Goal: Check status: Check status

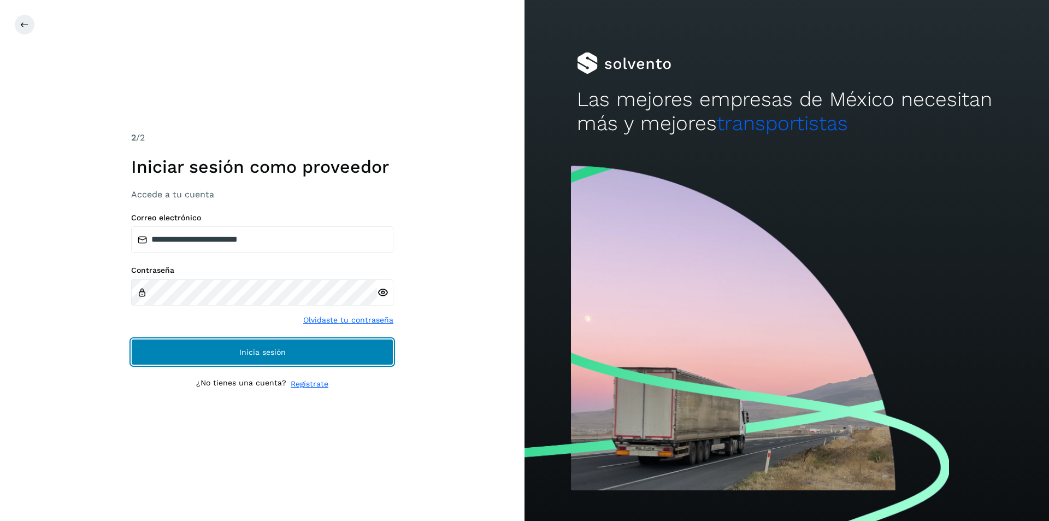
click at [260, 346] on button "Inicia sesión" at bounding box center [262, 352] width 262 height 26
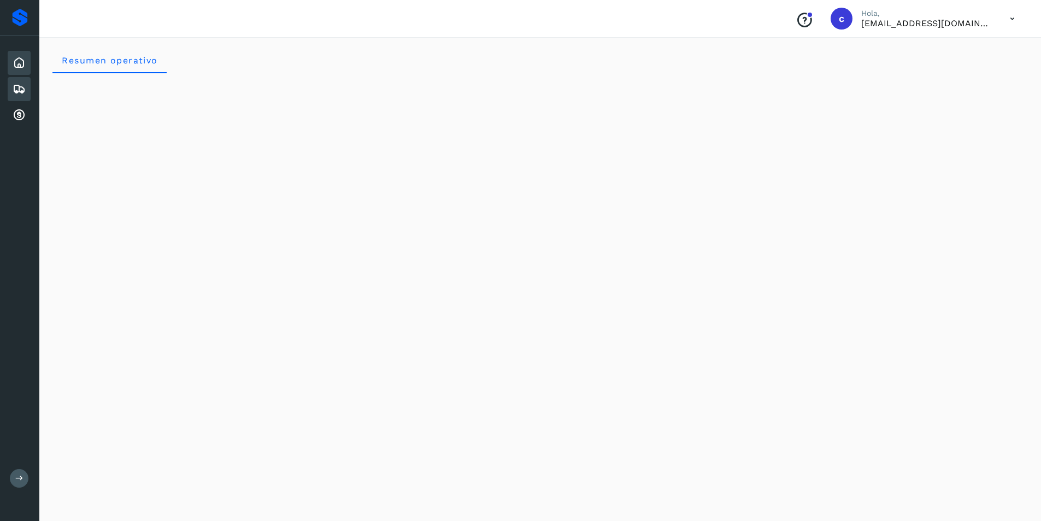
click at [23, 87] on icon at bounding box center [19, 89] width 13 height 13
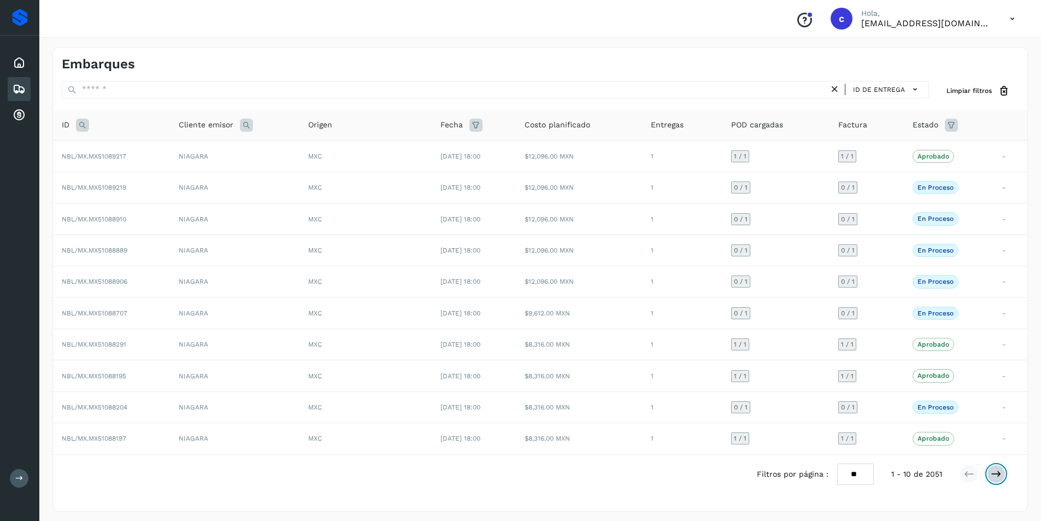
click at [991, 472] on icon at bounding box center [996, 473] width 11 height 11
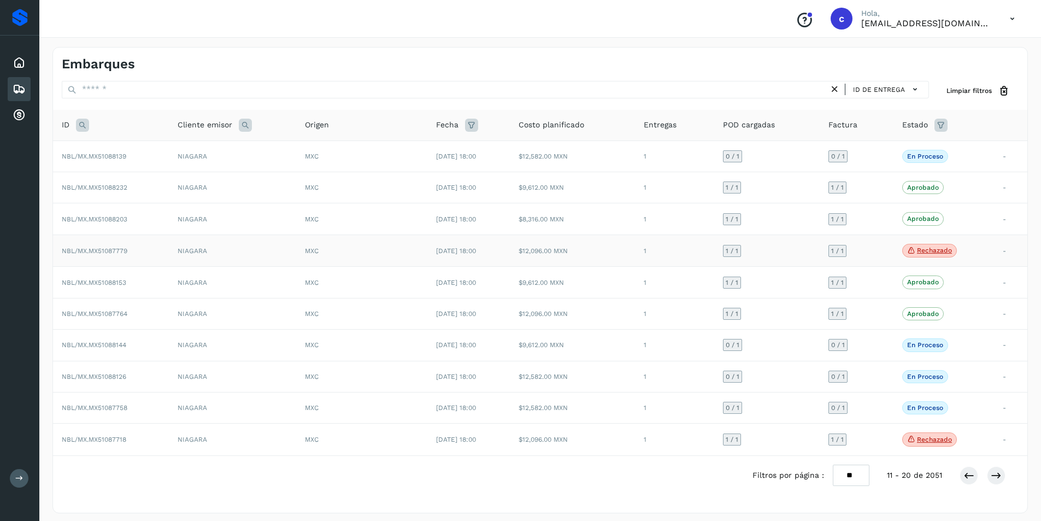
click at [927, 246] on p "Rechazado" at bounding box center [934, 250] width 35 height 8
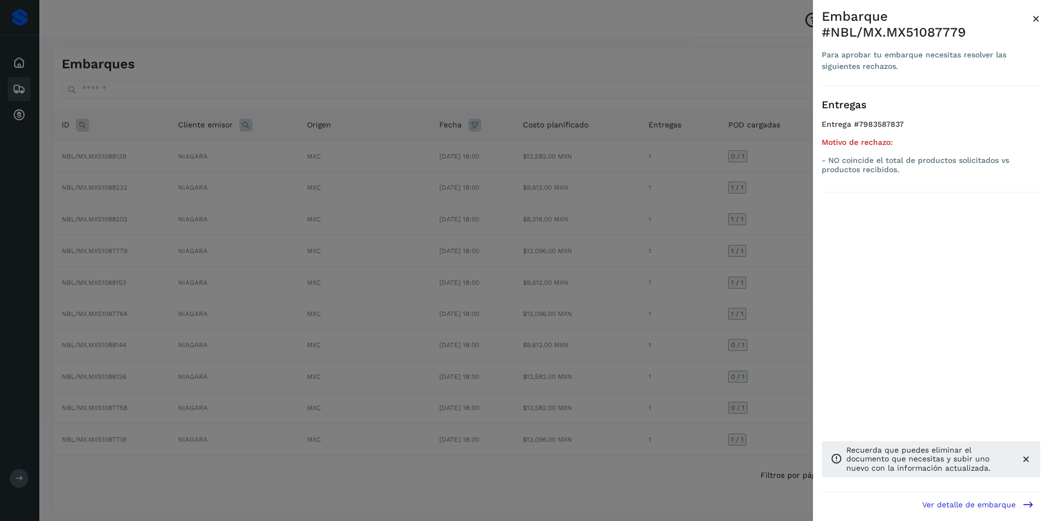
click at [733, 238] on div at bounding box center [524, 260] width 1049 height 521
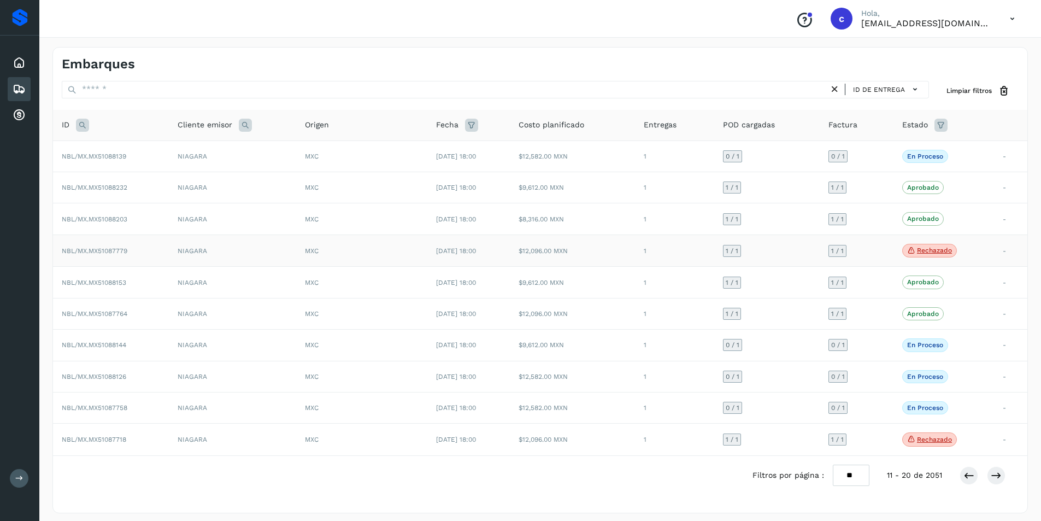
click at [557, 246] on td "$12,096.00 MXN" at bounding box center [572, 250] width 125 height 32
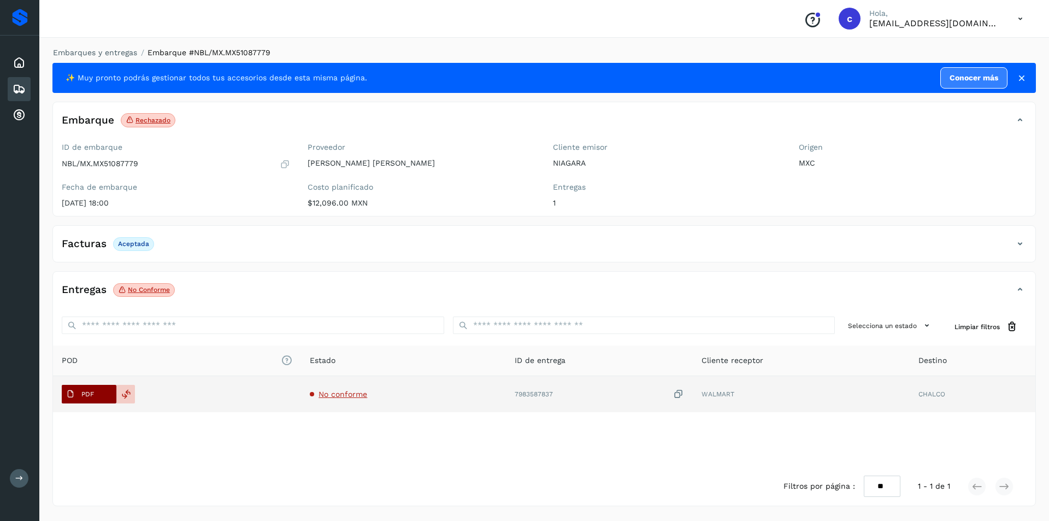
click at [108, 398] on button "PDF" at bounding box center [89, 394] width 55 height 19
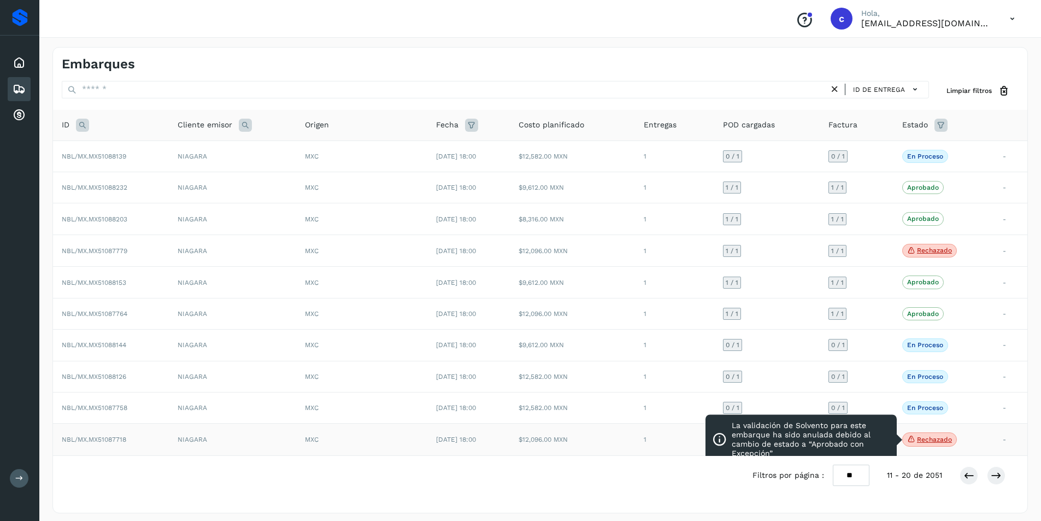
click at [926, 438] on p "Rechazado" at bounding box center [934, 440] width 35 height 8
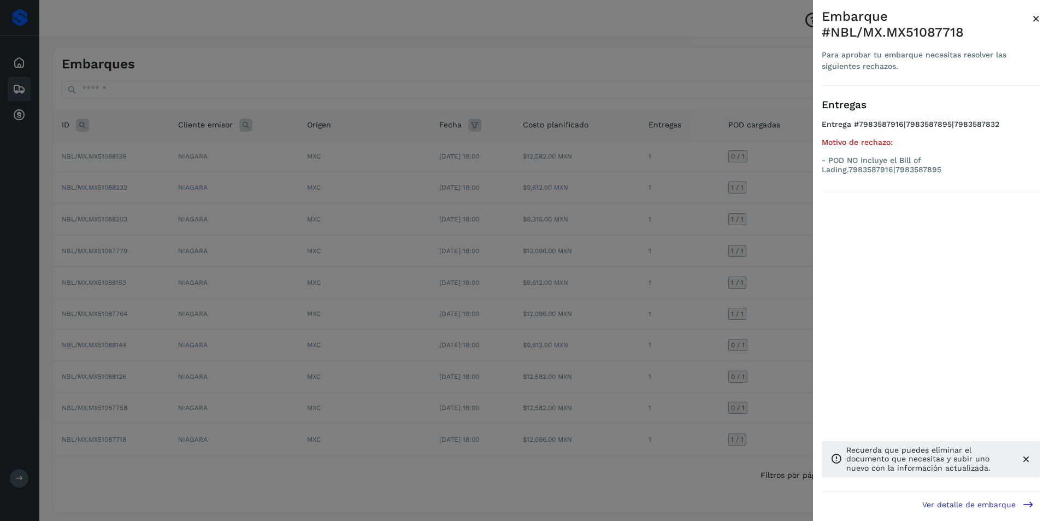
click at [732, 311] on div at bounding box center [524, 260] width 1049 height 521
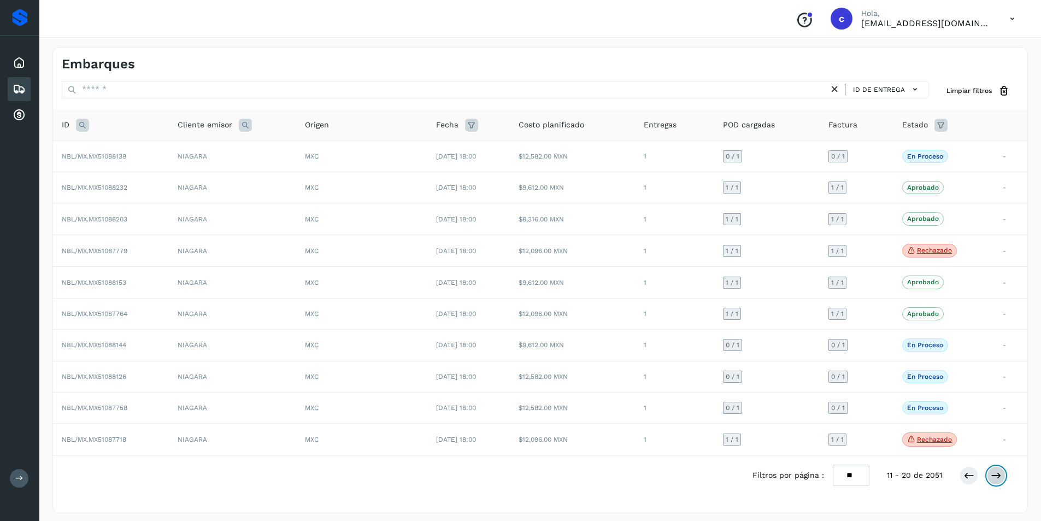
click at [995, 475] on icon at bounding box center [996, 475] width 11 height 11
click at [995, 475] on icon at bounding box center [996, 474] width 11 height 11
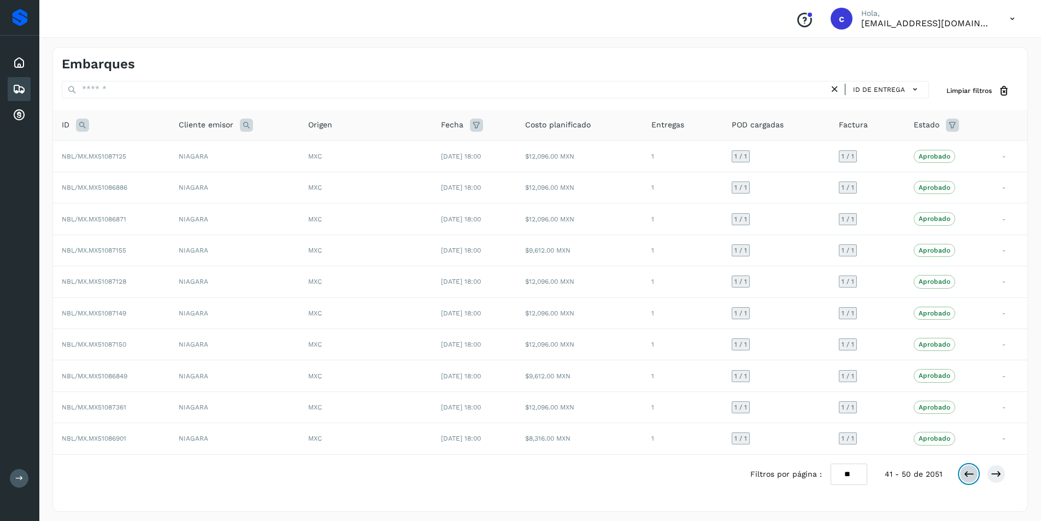
click at [975, 475] on button at bounding box center [969, 474] width 19 height 19
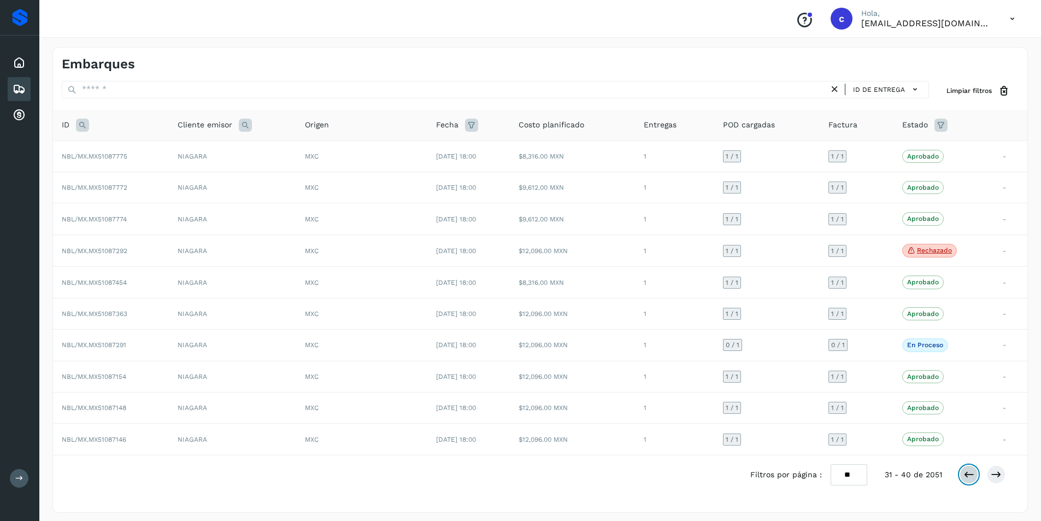
click at [975, 475] on button at bounding box center [969, 474] width 19 height 19
click at [926, 282] on p "Rechazado" at bounding box center [934, 283] width 35 height 8
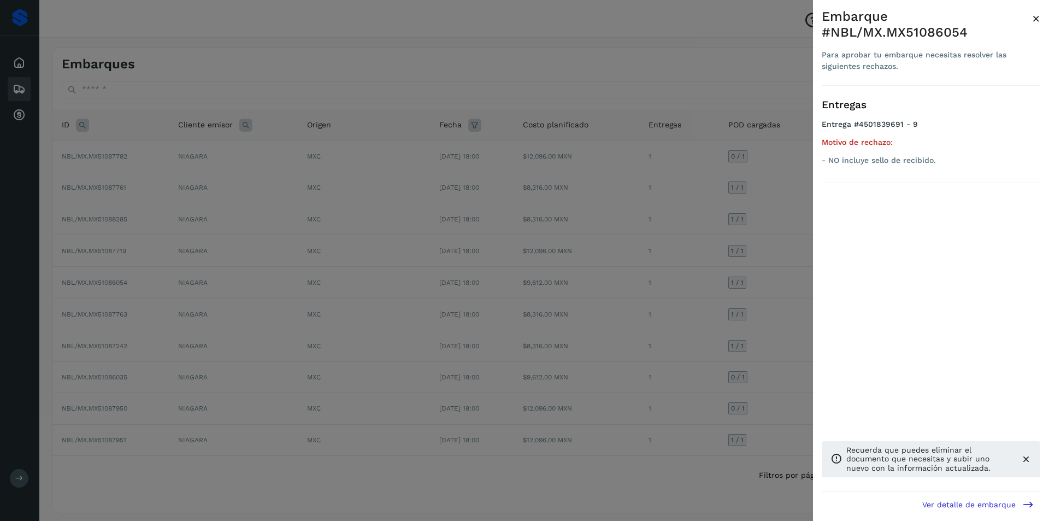
click at [773, 274] on div at bounding box center [524, 260] width 1049 height 521
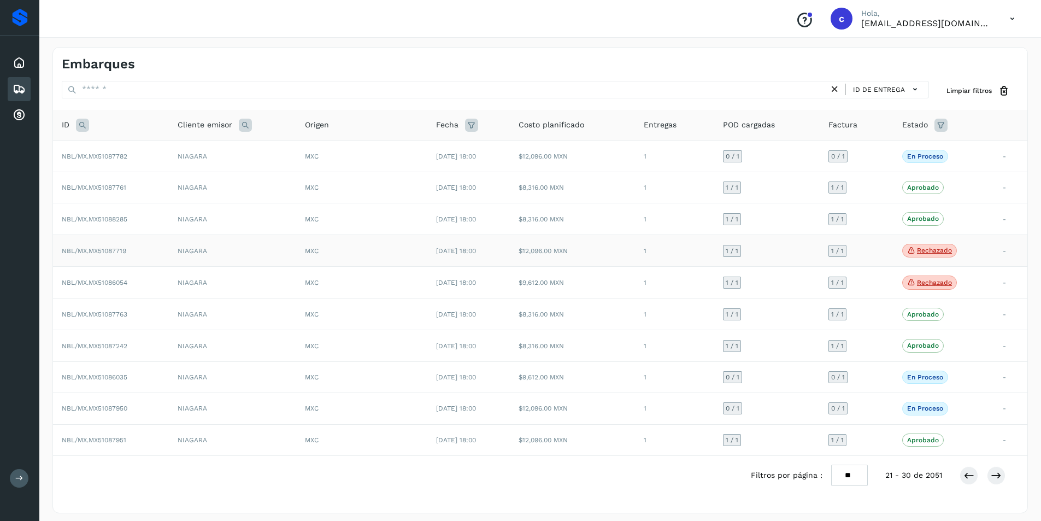
click at [925, 255] on span "Rechazado" at bounding box center [929, 251] width 55 height 14
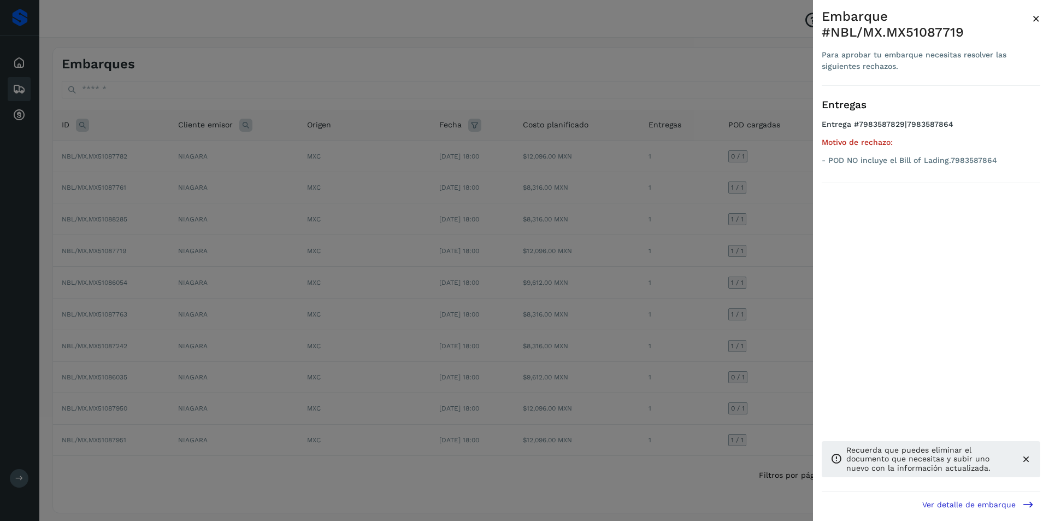
click at [739, 259] on div at bounding box center [524, 260] width 1049 height 521
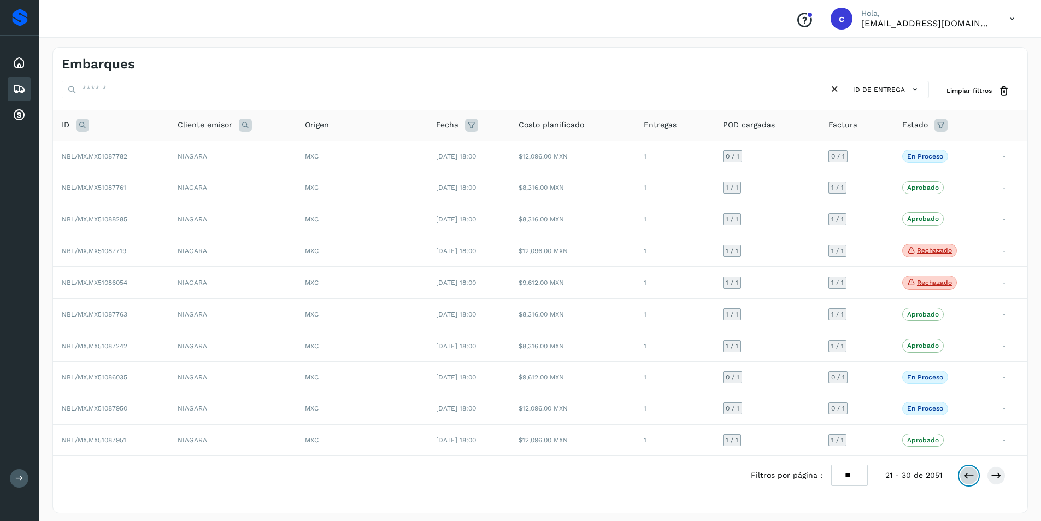
click at [966, 473] on icon at bounding box center [968, 475] width 11 height 11
click at [962, 475] on button at bounding box center [969, 475] width 19 height 19
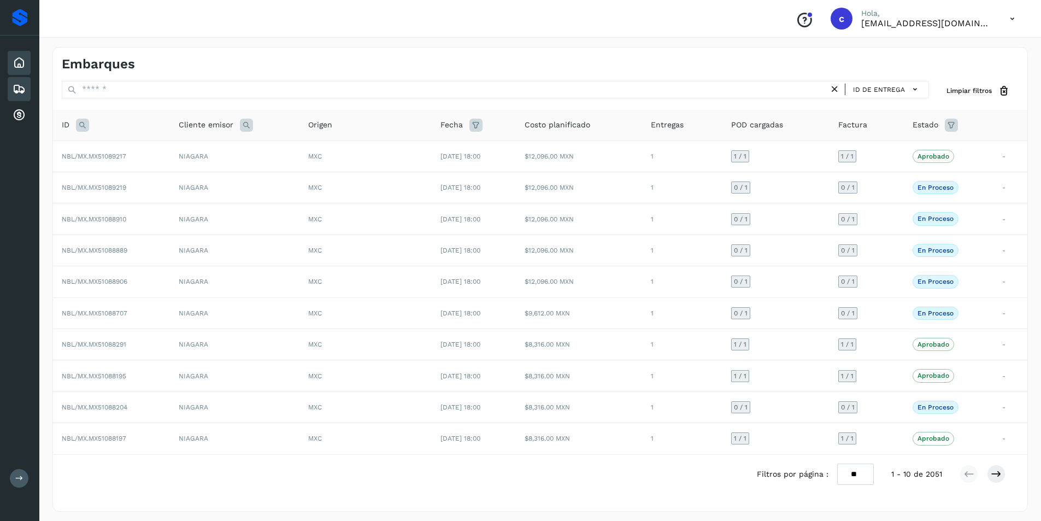
click at [14, 63] on icon at bounding box center [19, 62] width 13 height 13
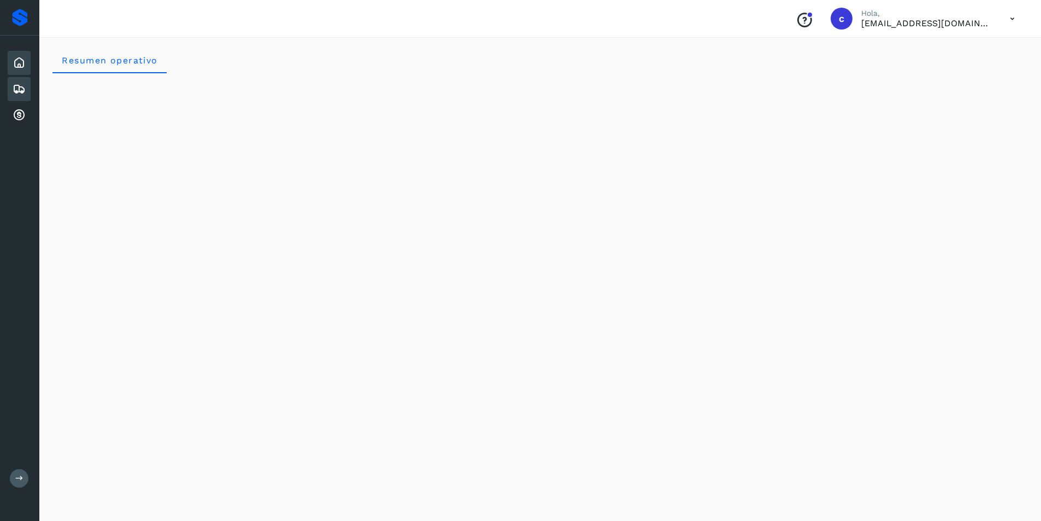
click at [15, 96] on div "Embarques" at bounding box center [19, 89] width 23 height 24
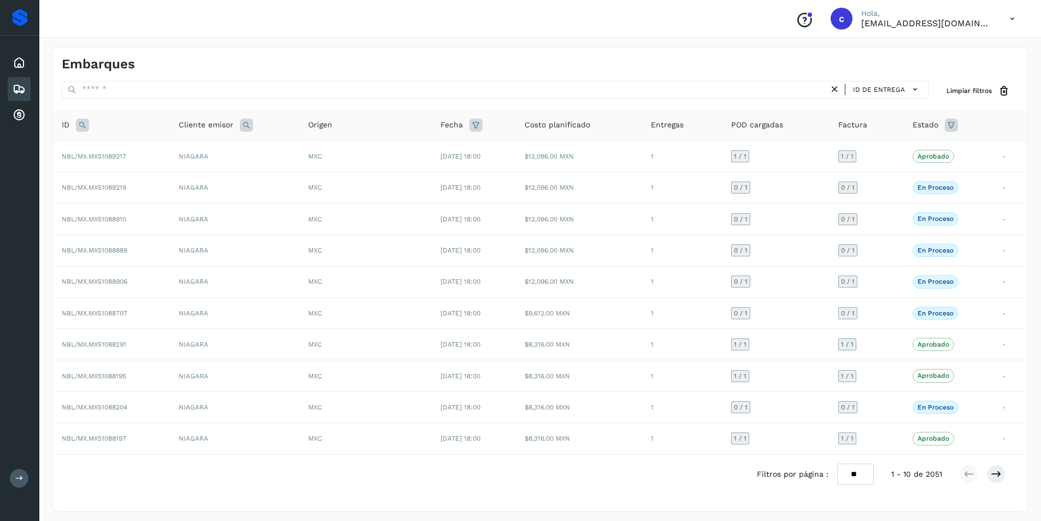
click at [1015, 17] on icon at bounding box center [1012, 19] width 22 height 22
click at [998, 52] on div "Cerrar sesión" at bounding box center [958, 49] width 130 height 21
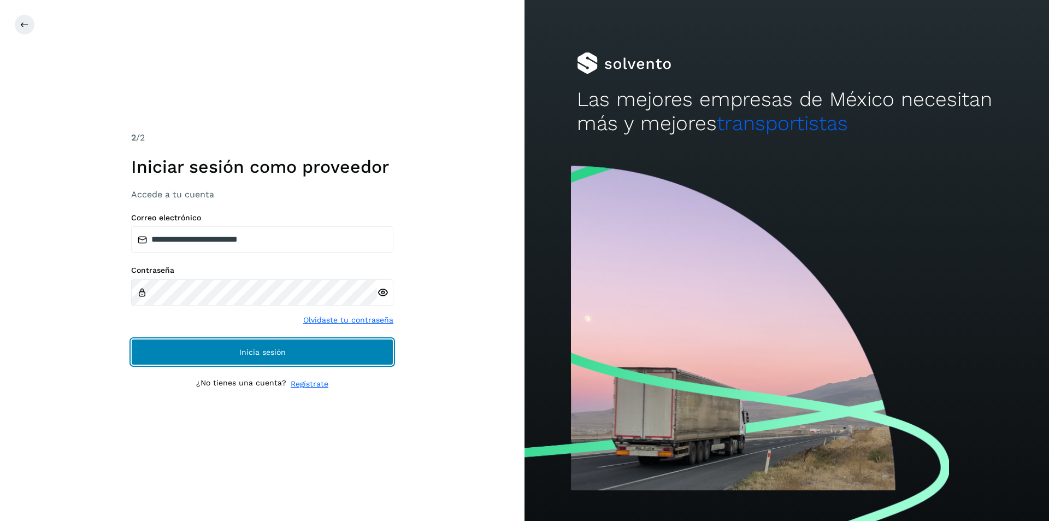
click at [237, 342] on button "Inicia sesión" at bounding box center [262, 352] width 262 height 26
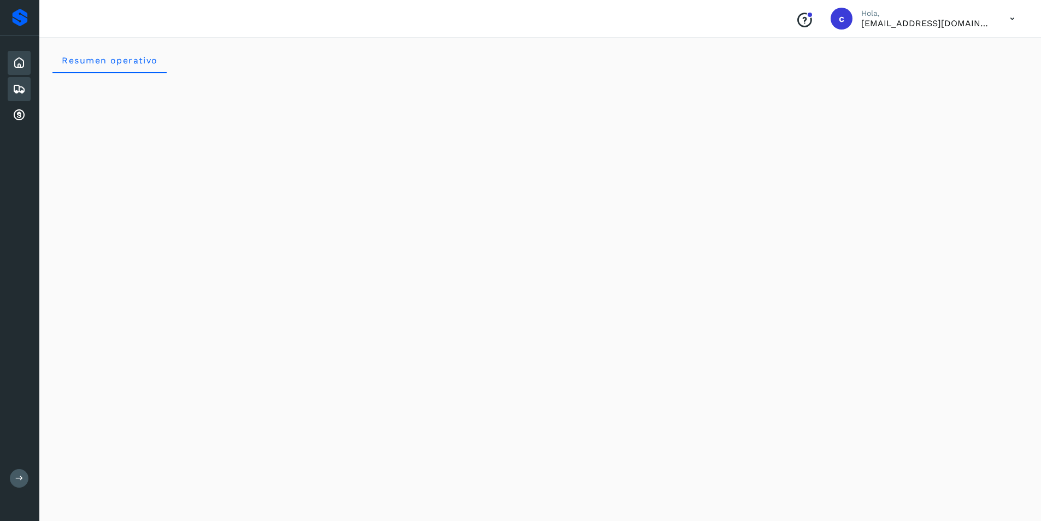
click at [13, 91] on icon at bounding box center [19, 89] width 13 height 13
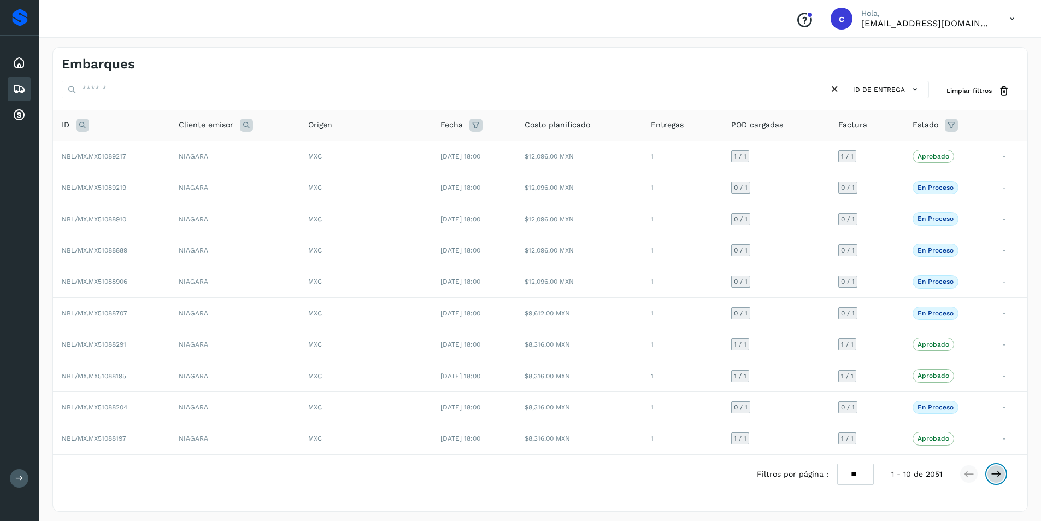
click at [1004, 474] on button at bounding box center [996, 474] width 19 height 19
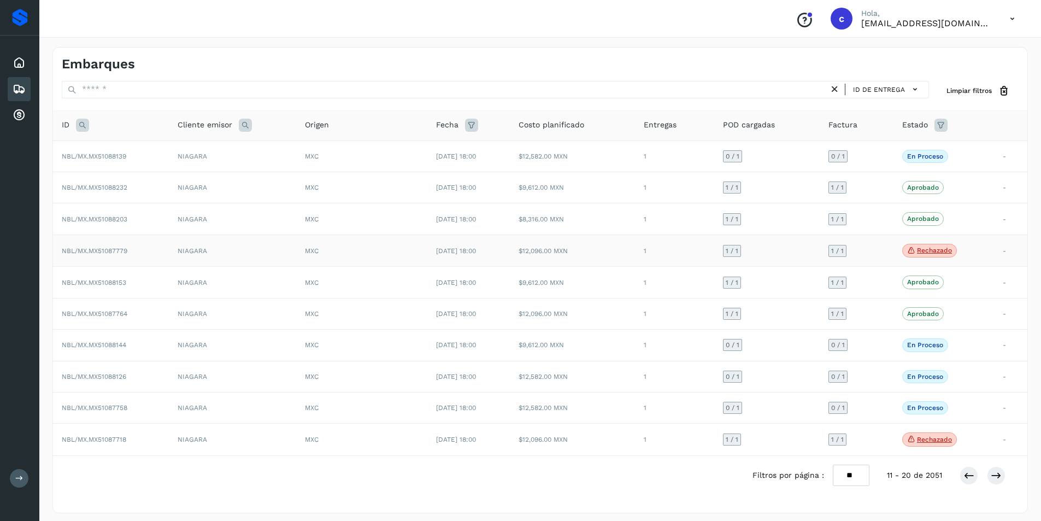
click at [943, 246] on span "Rechazado" at bounding box center [929, 251] width 55 height 14
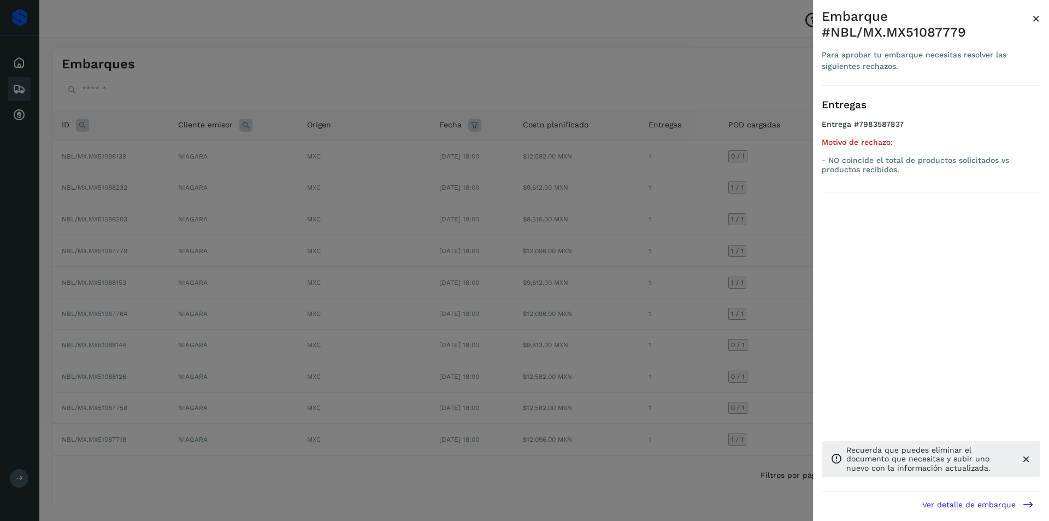
click at [742, 249] on div at bounding box center [524, 260] width 1049 height 521
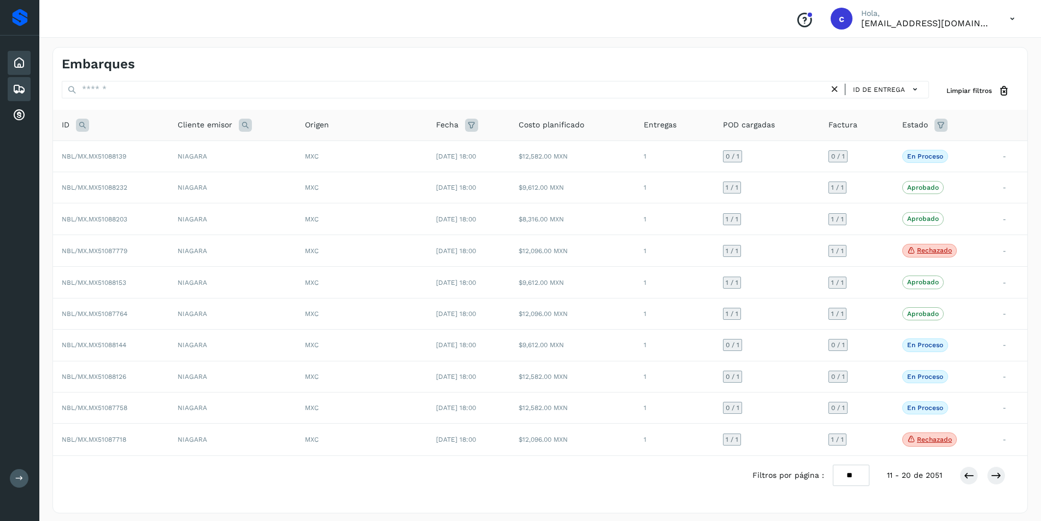
click at [15, 63] on icon at bounding box center [19, 62] width 13 height 13
